Goal: Task Accomplishment & Management: Manage account settings

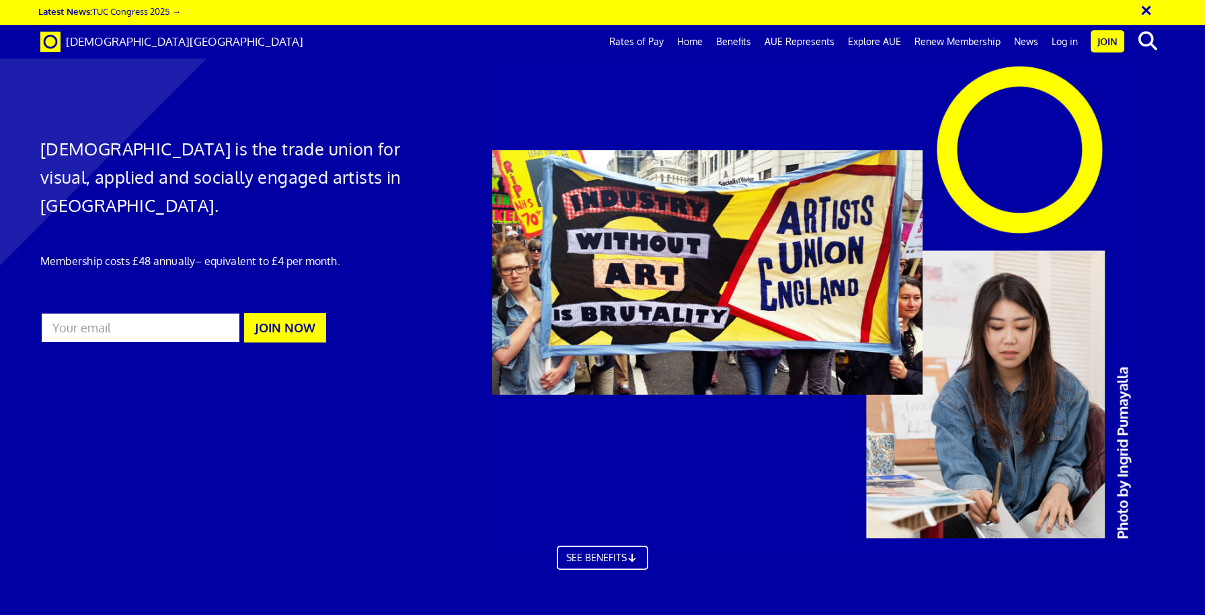
scroll to position [0, 17]
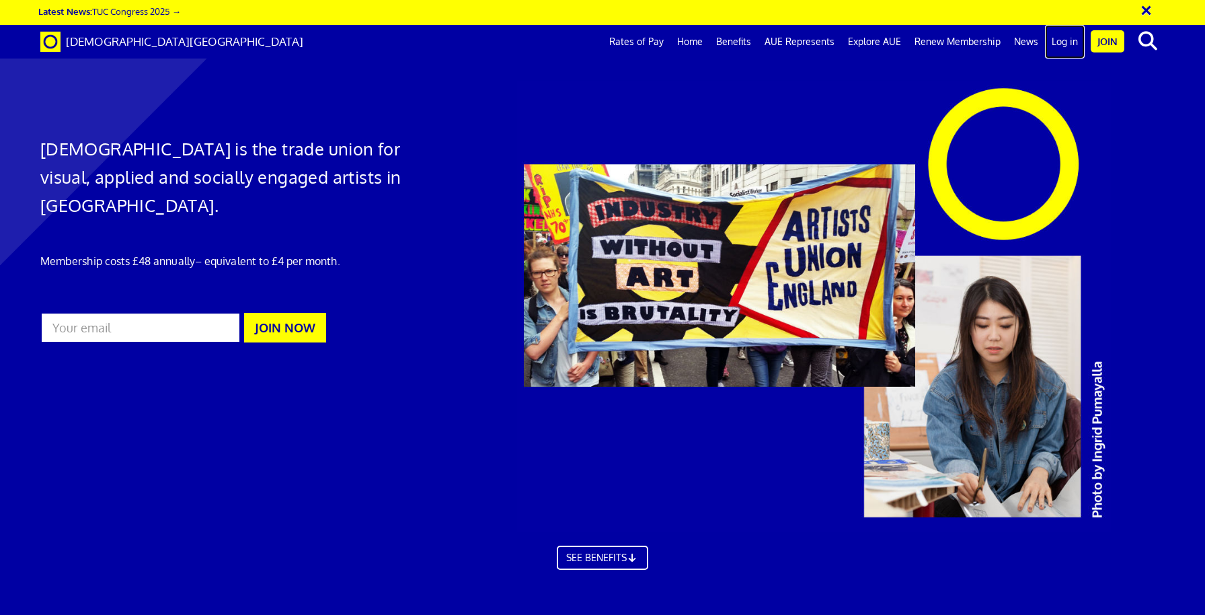
click at [1066, 44] on link "Log in" at bounding box center [1065, 42] width 40 height 34
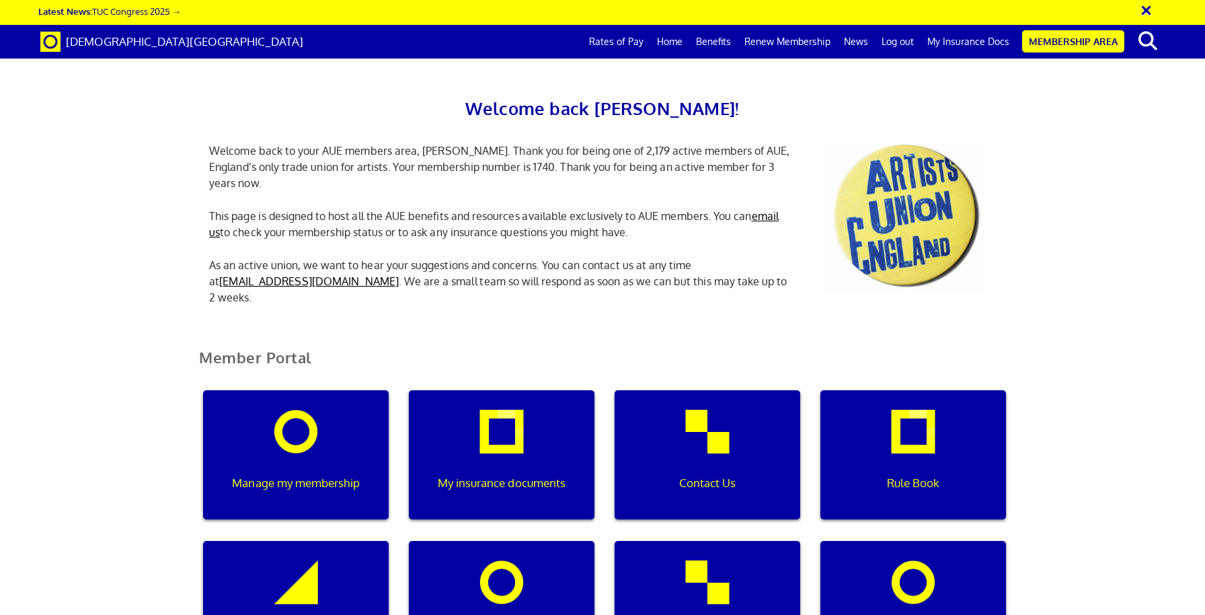
scroll to position [0, 4]
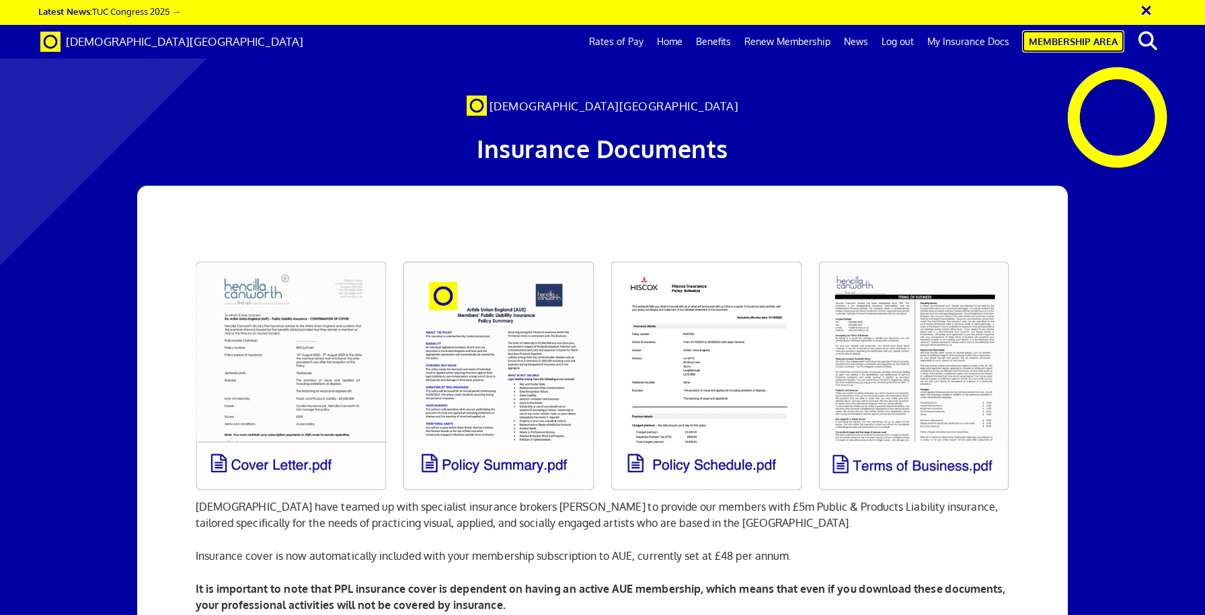
click at [1068, 44] on link "Membership Area" at bounding box center [1073, 41] width 102 height 22
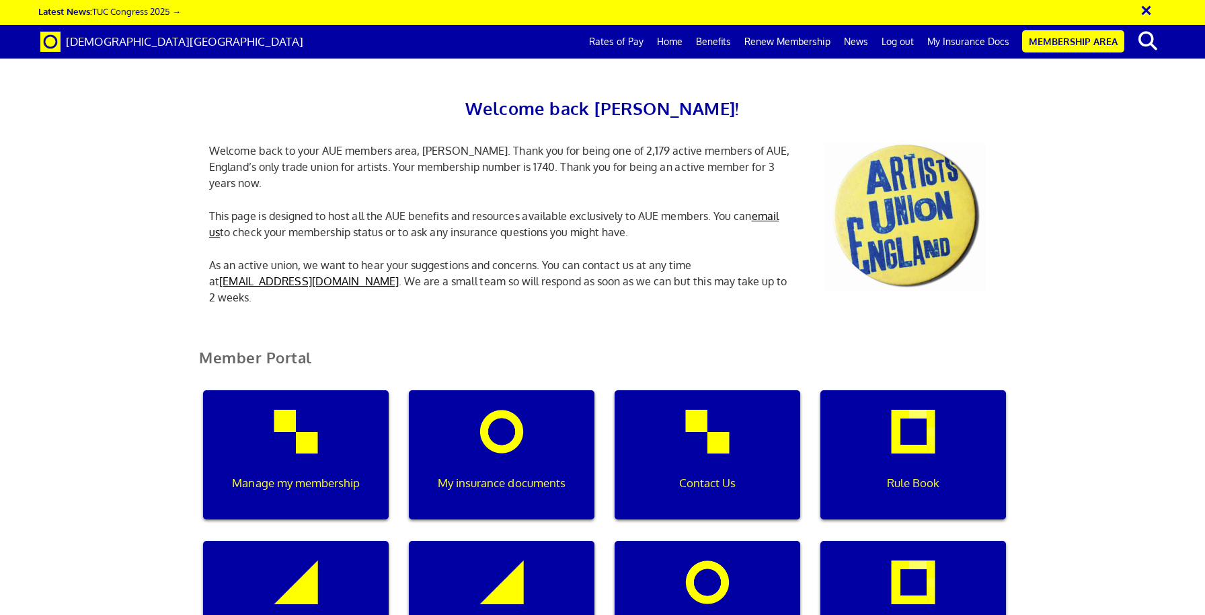
scroll to position [266, 0]
click at [330, 390] on div "Manage my membership" at bounding box center [296, 454] width 186 height 129
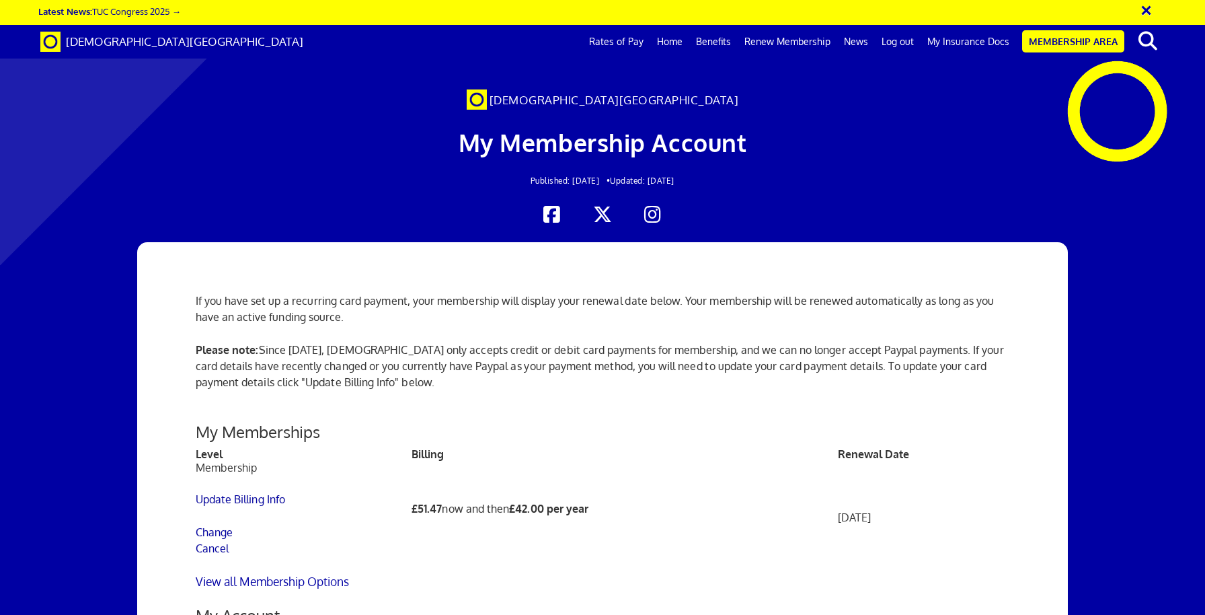
scroll to position [346, 0]
